Goal: Information Seeking & Learning: Learn about a topic

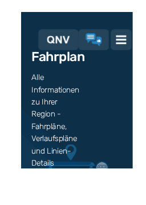
scroll to position [7, 0]
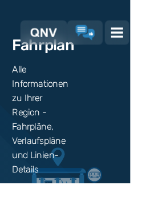
click at [32, 74] on h3 "Alle Informationen zu Ihrer Region - Fahrpläne, Verlaufspläne und Linien-Details" at bounding box center [75, 134] width 122 height 128
click at [17, 76] on h3 "Alle Informationen zu Ihrer Region - Fahrpläne, Verlaufspläne und Linien-Details" at bounding box center [75, 134] width 122 height 128
click at [66, 93] on h3 "Alle Informationen zu Ihrer Region - Fahrpläne, Verlaufspläne und Linien-Details" at bounding box center [75, 134] width 122 height 128
click at [38, 109] on h3 "Alle Informationen zu Ihrer Region - Fahrpläne, Verlaufspläne und Linien-Details" at bounding box center [75, 134] width 122 height 128
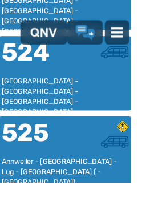
scroll to position [996, 0]
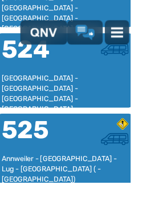
click at [70, 143] on div "525" at bounding box center [37, 152] width 71 height 41
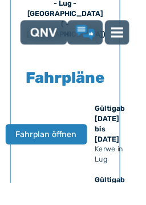
scroll to position [608, 0]
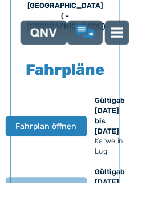
click at [70, 135] on span "Fahrplan öffnen" at bounding box center [52, 142] width 68 height 14
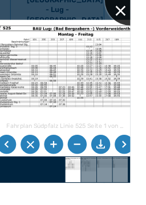
click at [145, 6] on div at bounding box center [145, 0] width 57 height 57
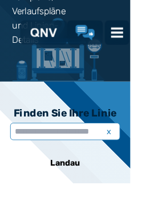
click at [87, 145] on input "text" at bounding box center [72, 146] width 123 height 19
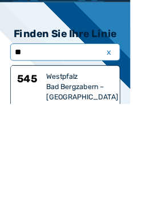
type input "***"
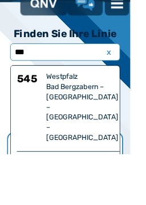
scroll to position [215, 0]
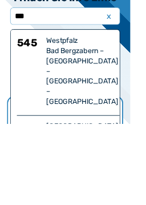
click at [94, 107] on div "Westpfalz" at bounding box center [93, 112] width 83 height 11
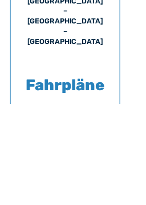
scroll to position [621, 0]
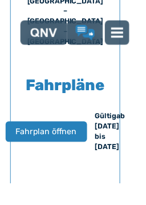
click at [50, 140] on span "Fahrplan öffnen" at bounding box center [52, 147] width 68 height 14
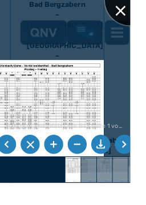
click at [145, 9] on div at bounding box center [145, 0] width 57 height 57
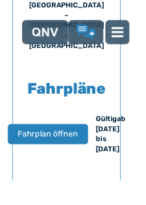
scroll to position [620, 0]
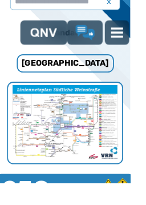
scroll to position [304, 0]
